Goal: Task Accomplishment & Management: Use online tool/utility

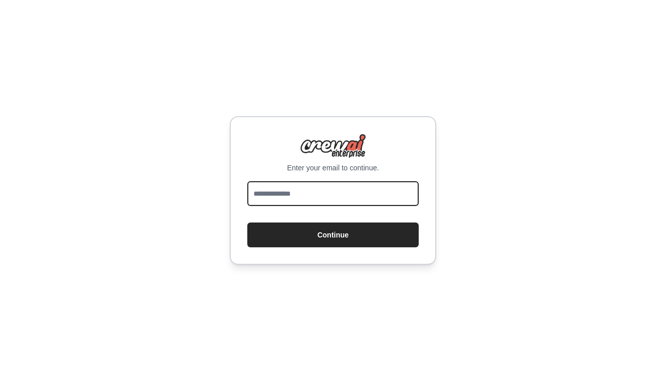
click at [273, 191] on input "email" at bounding box center [332, 193] width 171 height 25
type input "**********"
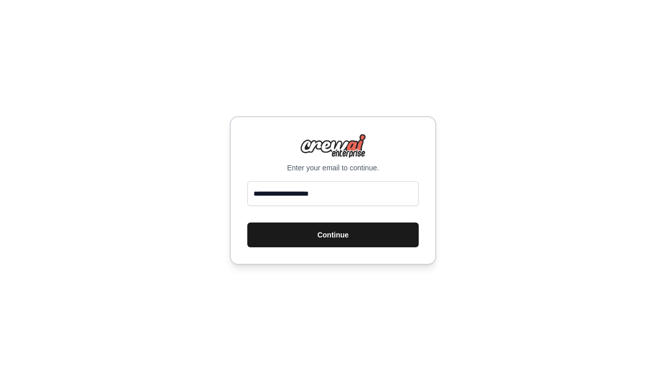
click at [304, 233] on button "Continue" at bounding box center [332, 234] width 171 height 25
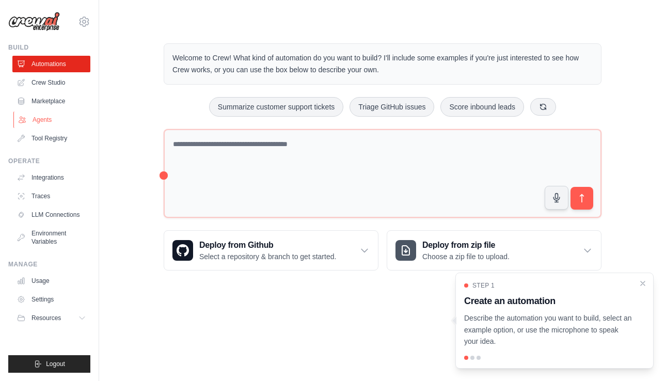
click at [41, 120] on link "Agents" at bounding box center [52, 119] width 78 height 17
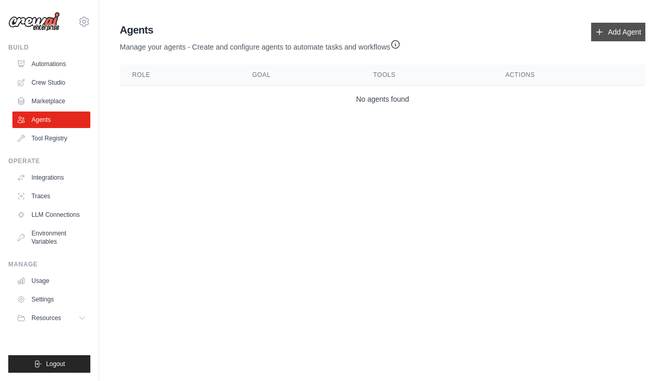
click at [613, 32] on link "Add Agent" at bounding box center [618, 32] width 54 height 19
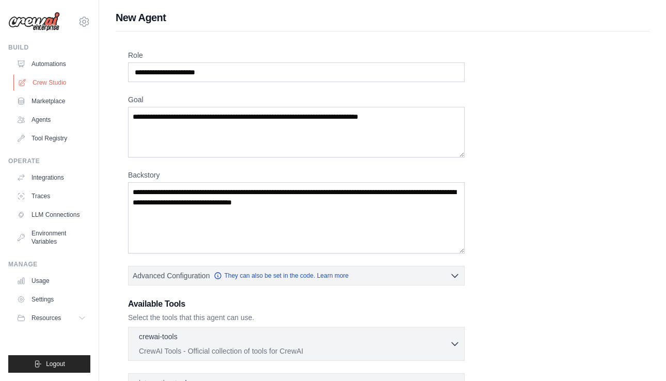
click at [50, 83] on link "Crew Studio" at bounding box center [52, 82] width 78 height 17
